Goal: Transaction & Acquisition: Subscribe to service/newsletter

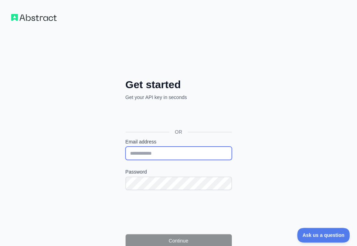
click at [126, 147] on input "Email address" at bounding box center [179, 153] width 106 height 13
paste input "**********"
type input "**********"
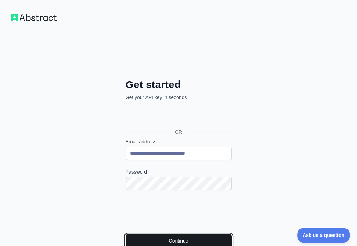
click at [126, 234] on button "Continue" at bounding box center [179, 240] width 106 height 13
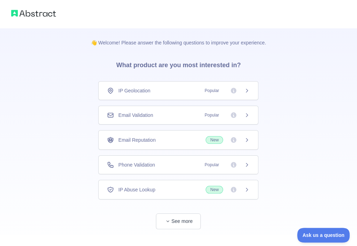
click at [169, 107] on div "Email Validation Popular" at bounding box center [178, 115] width 160 height 19
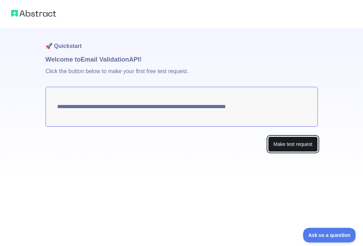
click at [283, 140] on button "Make test request" at bounding box center [292, 145] width 49 height 16
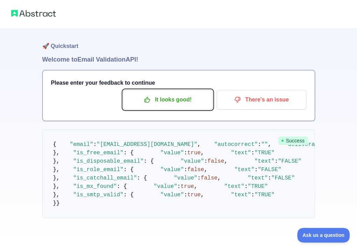
click at [140, 93] on button "It looks good!" at bounding box center [168, 100] width 90 height 20
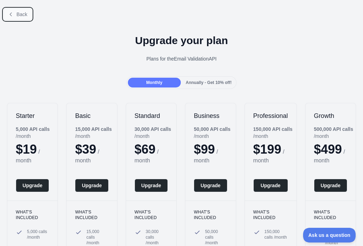
click at [19, 13] on span "Back" at bounding box center [21, 15] width 11 height 6
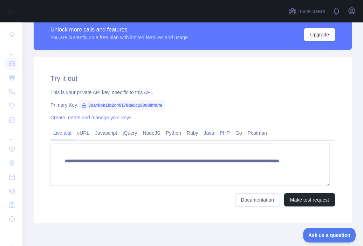
scroll to position [206, 0]
click at [134, 103] on span "3ba40bb1fb2d40178de8c280d88fb6fa" at bounding box center [121, 105] width 86 height 11
copy span "3ba40bb1fb2d40178de8c280d88fb6fa"
